Goal: Entertainment & Leisure: Consume media (video, audio)

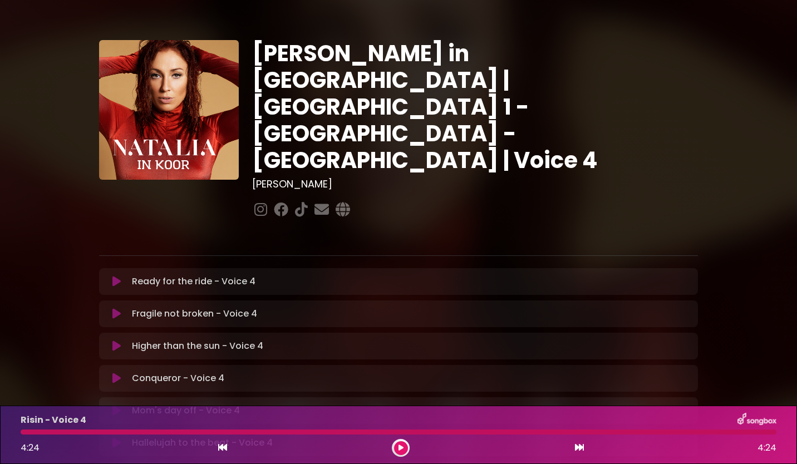
click at [273, 203] on div "[PERSON_NAME] in [GEOGRAPHIC_DATA] | [GEOGRAPHIC_DATA] 1 - [GEOGRAPHIC_DATA] - …" at bounding box center [398, 348] width 612 height 616
click at [118, 276] on icon at bounding box center [116, 281] width 8 height 11
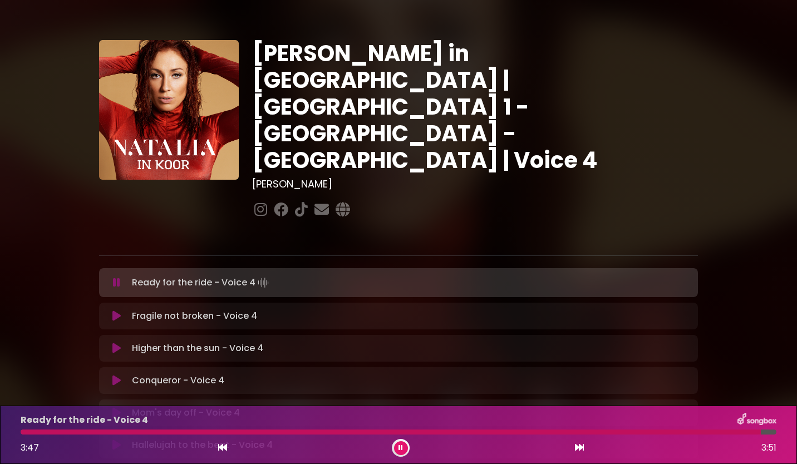
click at [402, 447] on icon at bounding box center [401, 448] width 4 height 7
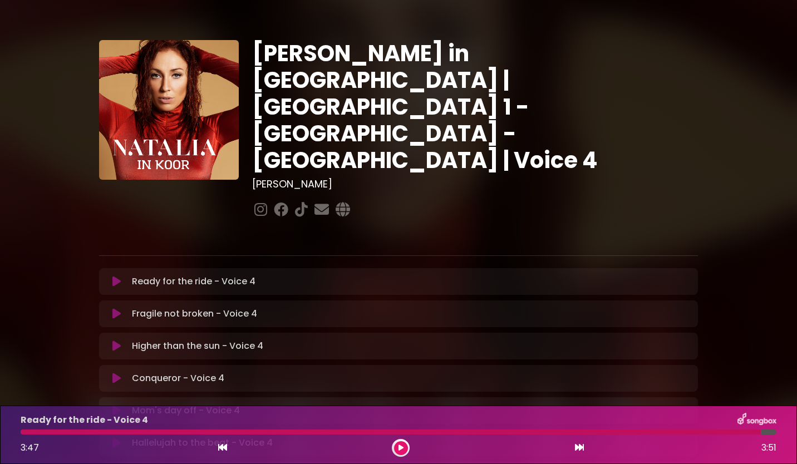
click at [117, 308] on icon at bounding box center [116, 313] width 8 height 11
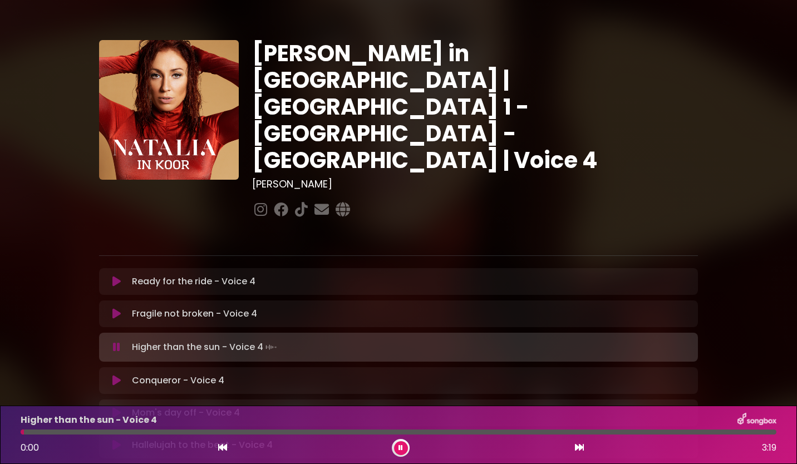
click at [401, 443] on button at bounding box center [401, 449] width 14 height 14
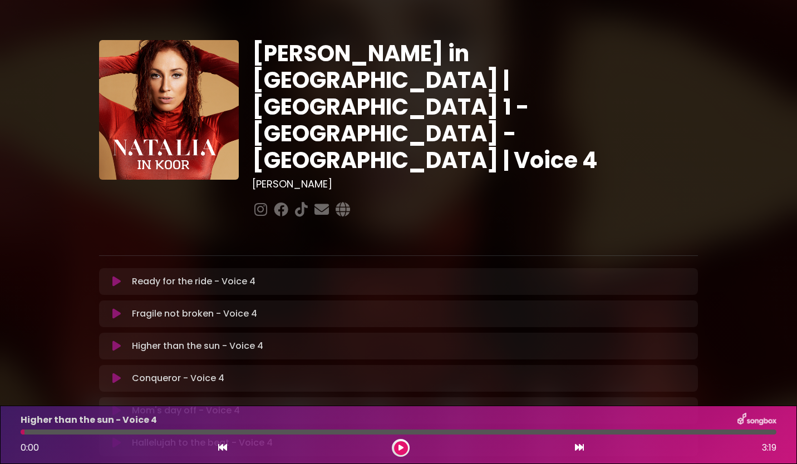
click at [117, 308] on icon at bounding box center [116, 313] width 8 height 11
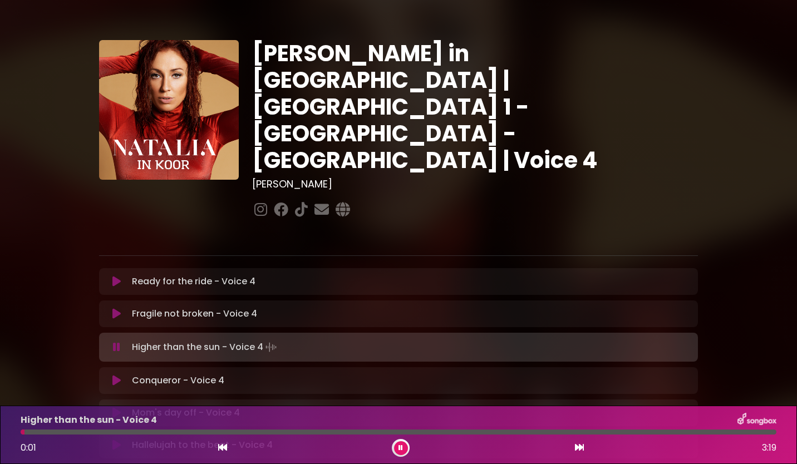
click at [399, 448] on icon at bounding box center [401, 448] width 4 height 7
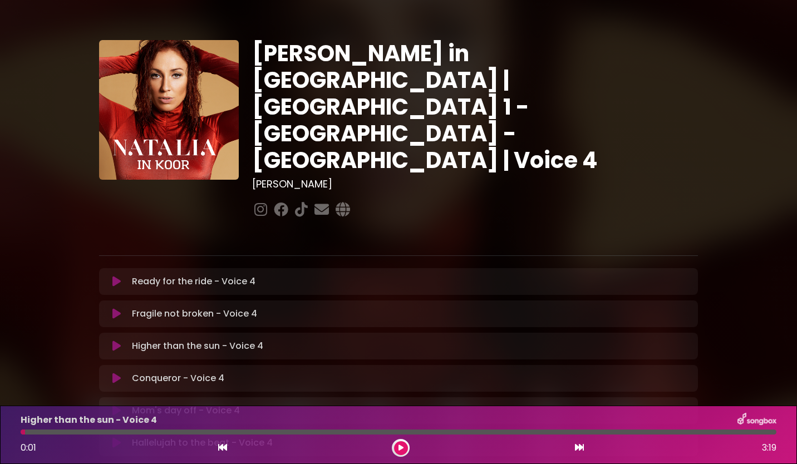
click at [116, 308] on icon at bounding box center [116, 313] width 8 height 11
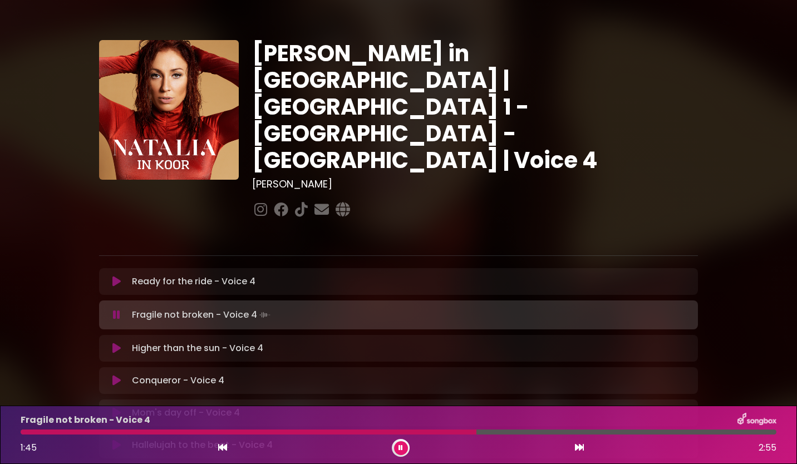
click at [402, 450] on icon at bounding box center [401, 448] width 4 height 7
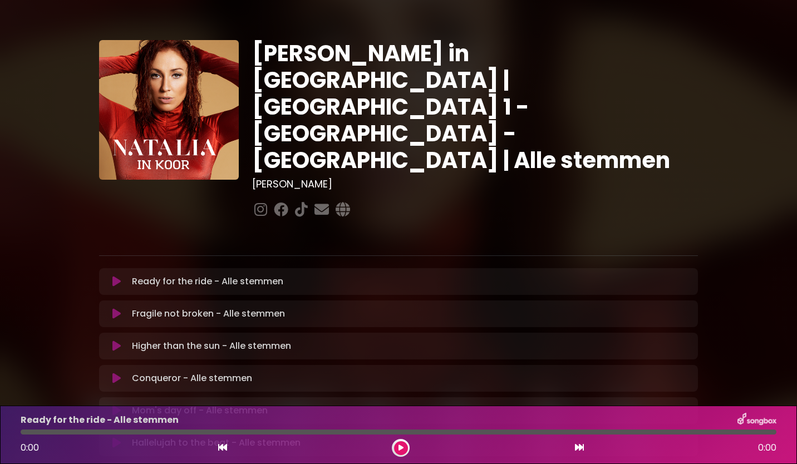
click at [120, 276] on icon at bounding box center [116, 281] width 8 height 11
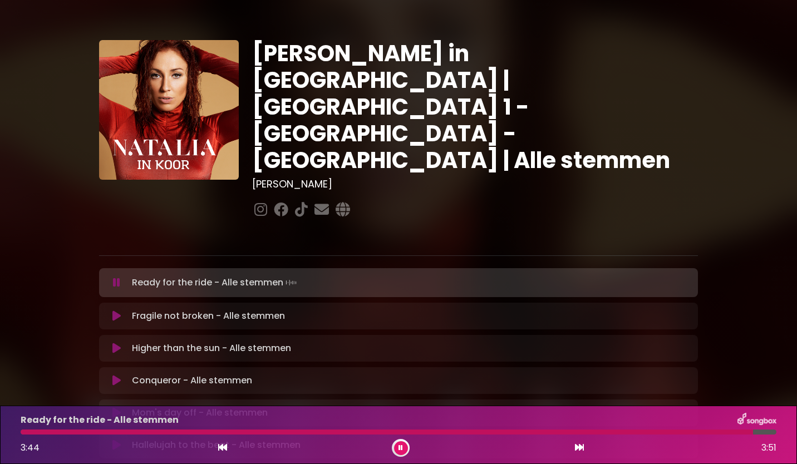
click at [400, 449] on icon at bounding box center [401, 448] width 4 height 7
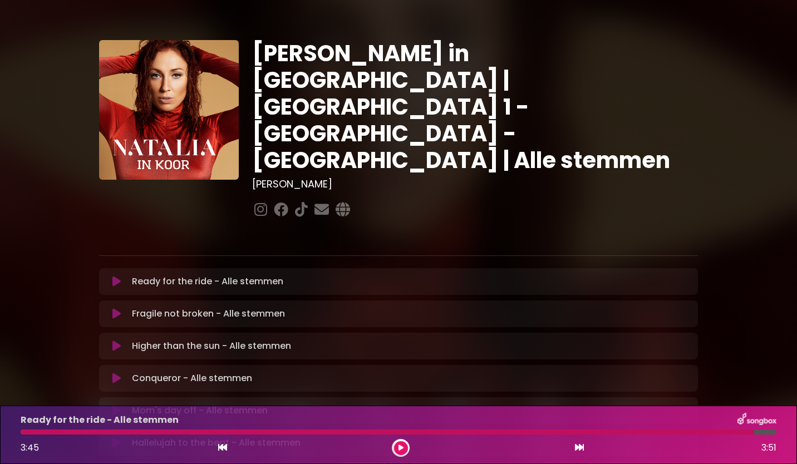
click at [112, 276] on icon at bounding box center [116, 281] width 8 height 11
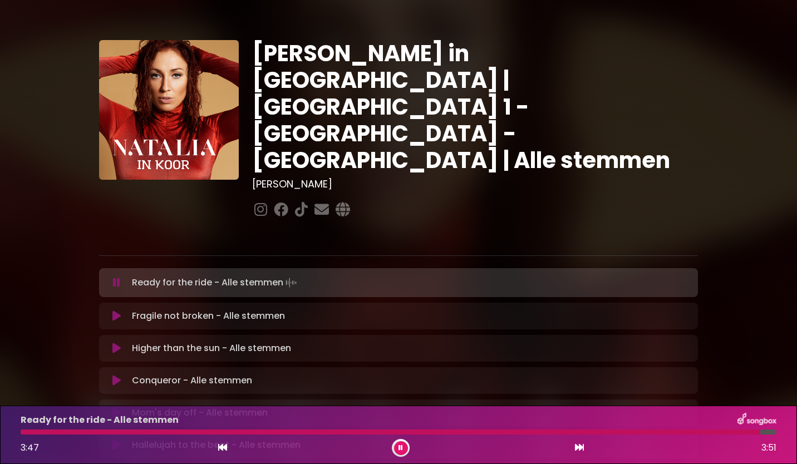
click at [401, 450] on icon at bounding box center [400, 448] width 5 height 7
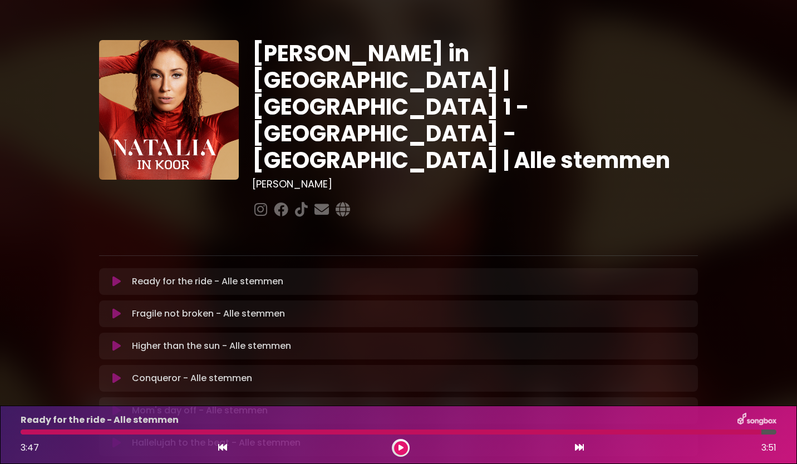
click at [115, 308] on icon at bounding box center [116, 314] width 9 height 12
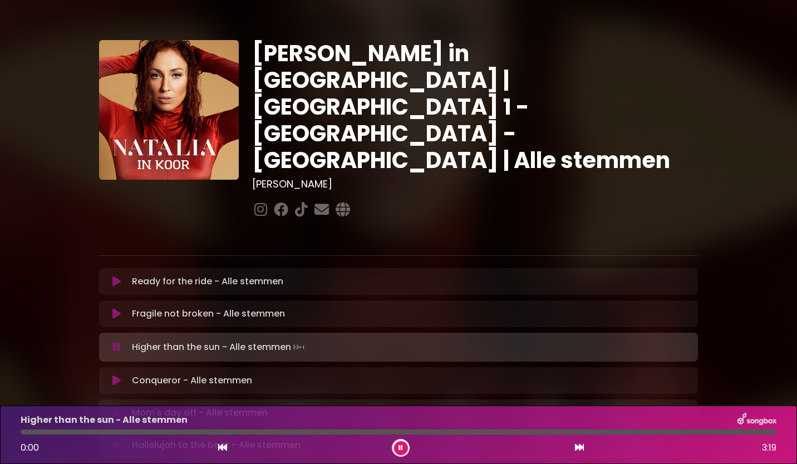
click at [401, 447] on icon at bounding box center [401, 448] width 5 height 7
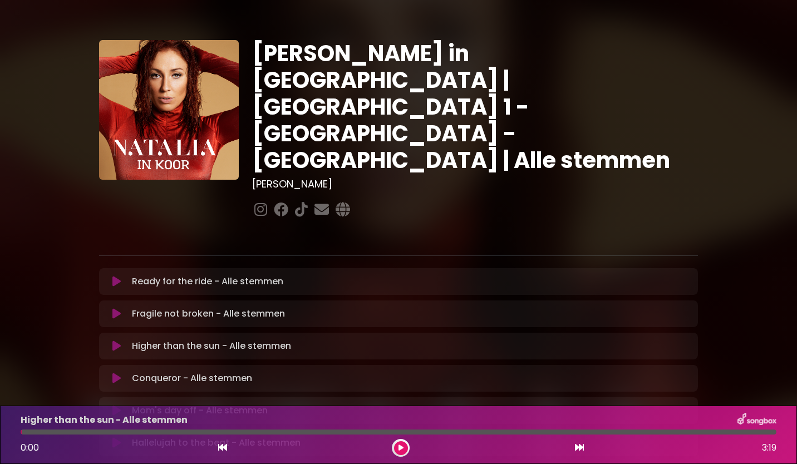
click at [117, 308] on icon at bounding box center [116, 314] width 9 height 12
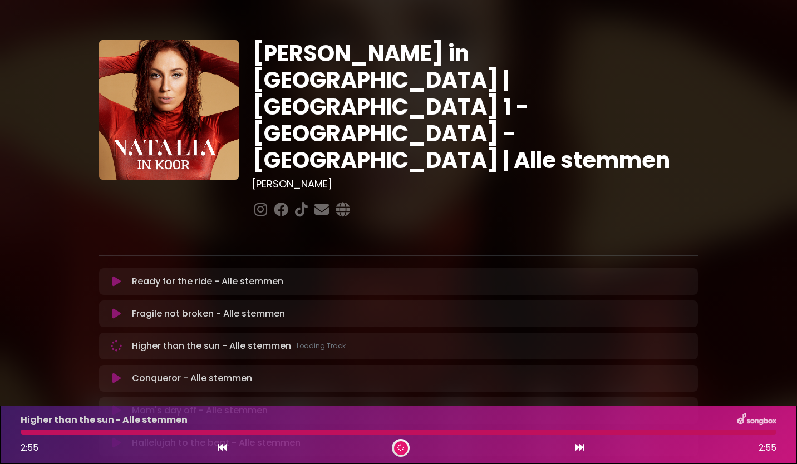
click at [403, 445] on button at bounding box center [401, 449] width 14 height 14
